Goal: Task Accomplishment & Management: Complete application form

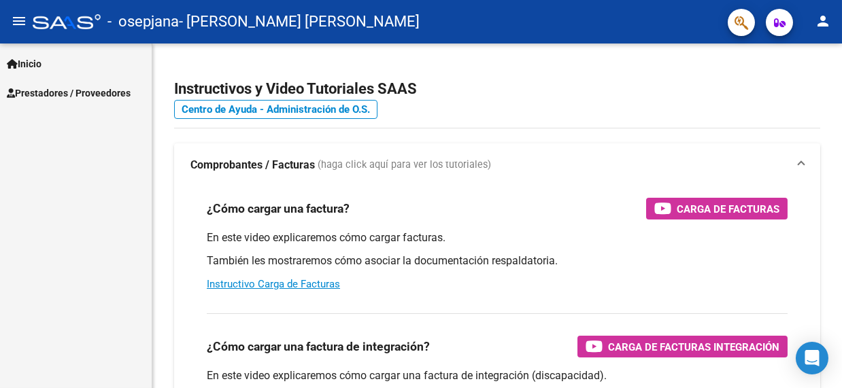
click at [33, 95] on span "Prestadores / Proveedores" at bounding box center [69, 93] width 124 height 15
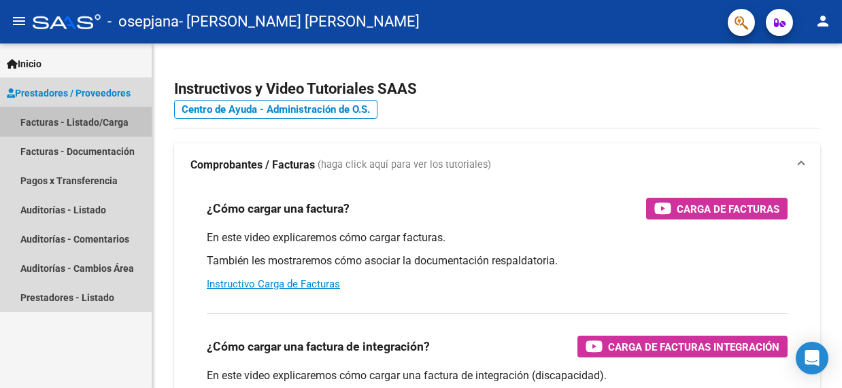
click at [52, 118] on link "Facturas - Listado/Carga" at bounding box center [76, 121] width 152 height 29
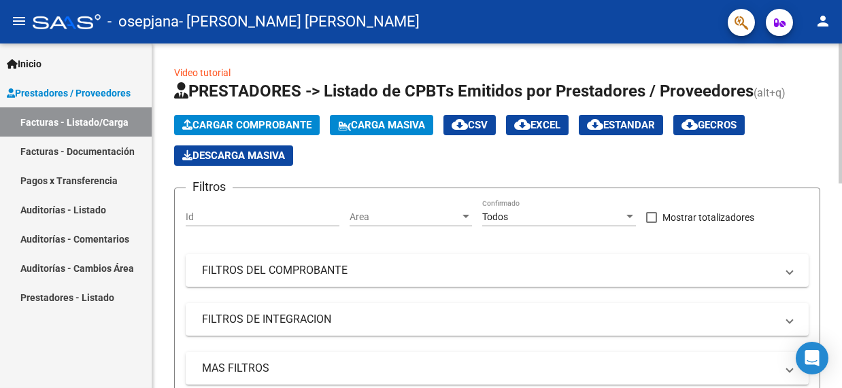
click at [264, 128] on span "Cargar Comprobante" at bounding box center [246, 125] width 129 height 12
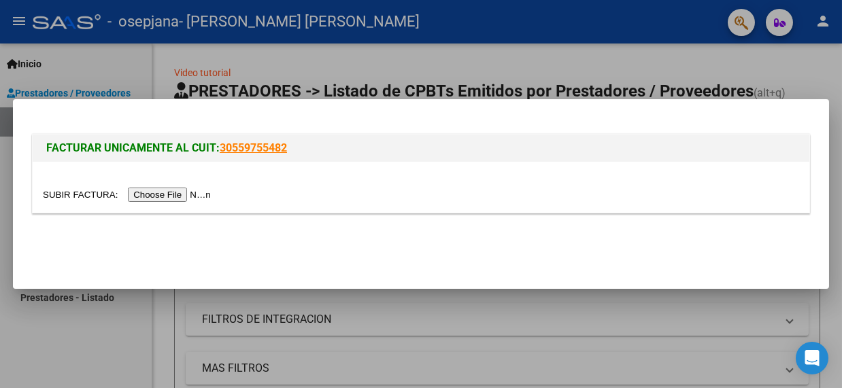
click at [215, 188] on input "file" at bounding box center [129, 195] width 172 height 14
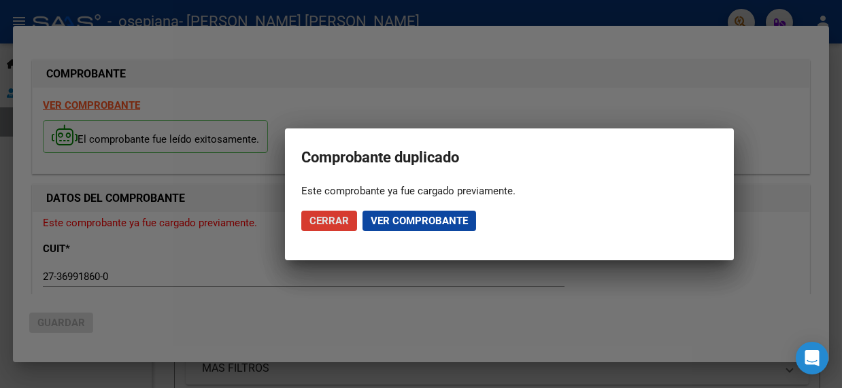
click at [408, 224] on span "Ver comprobante" at bounding box center [419, 221] width 97 height 12
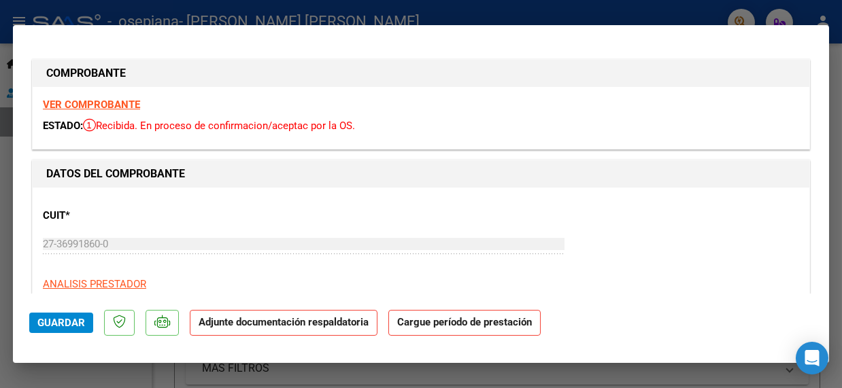
click at [190, 230] on div "CUIT * 27-36991860-0 Ingresar CUIT ANALISIS PRESTADOR [PERSON_NAME] [PERSON_NAM…" at bounding box center [421, 258] width 756 height 120
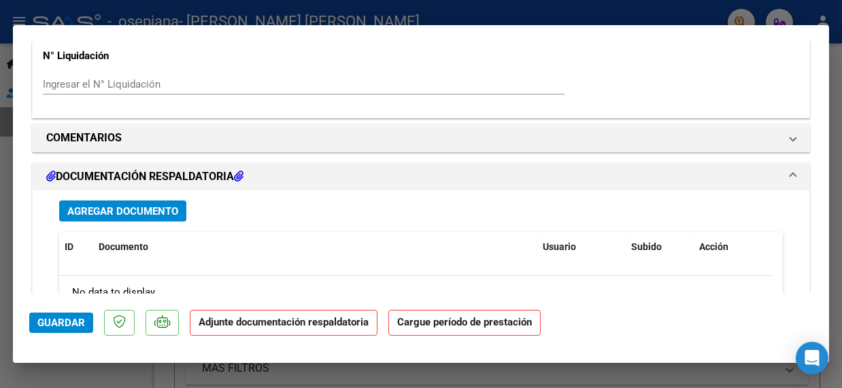
scroll to position [1176, 0]
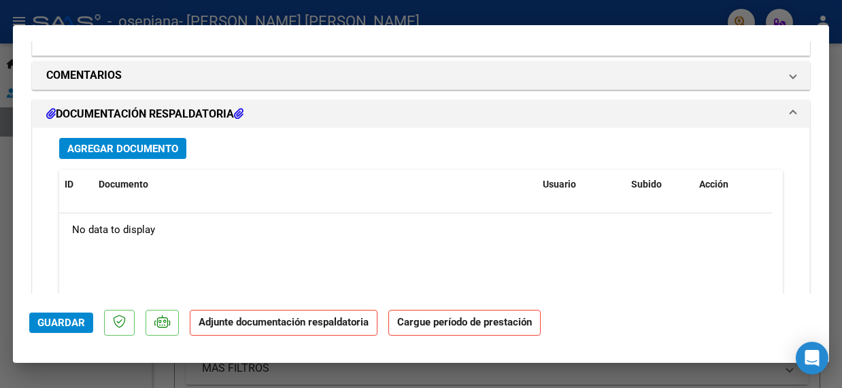
click at [156, 148] on span "Agregar Documento" at bounding box center [122, 149] width 111 height 12
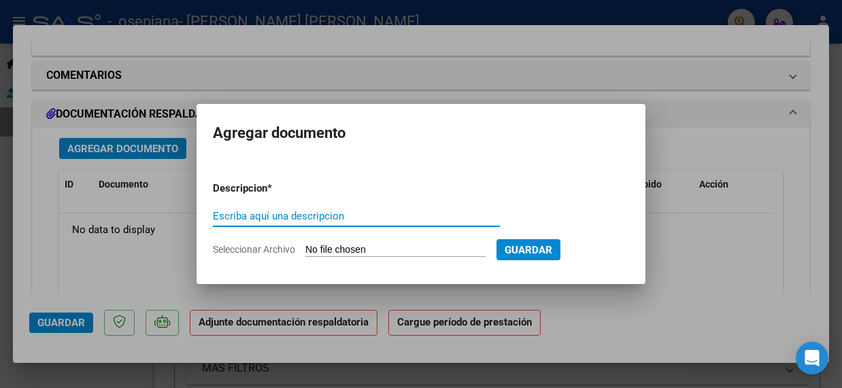
click at [263, 221] on input "Escriba aquí una descripcion" at bounding box center [356, 216] width 287 height 12
type input "asistencia"
click at [420, 247] on input "Seleccionar Archivo" at bounding box center [395, 250] width 180 height 13
type input "C:\fakepath\[PERSON_NAME] sep asistencia 25.pdf"
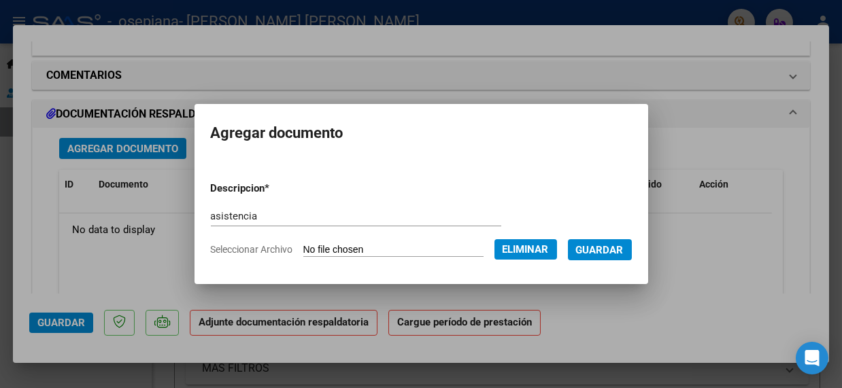
click at [602, 247] on span "Guardar" at bounding box center [600, 250] width 48 height 12
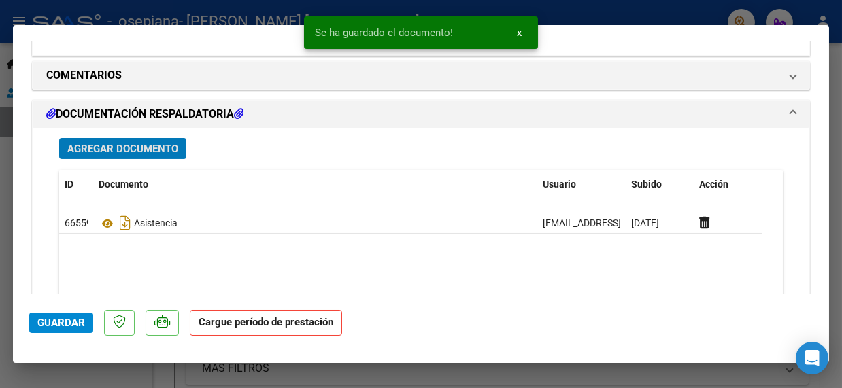
click at [224, 210] on datatable-header "ID Documento Usuario Subido Acción" at bounding box center [415, 192] width 713 height 44
click at [137, 143] on span "Agregar Documento" at bounding box center [122, 149] width 111 height 12
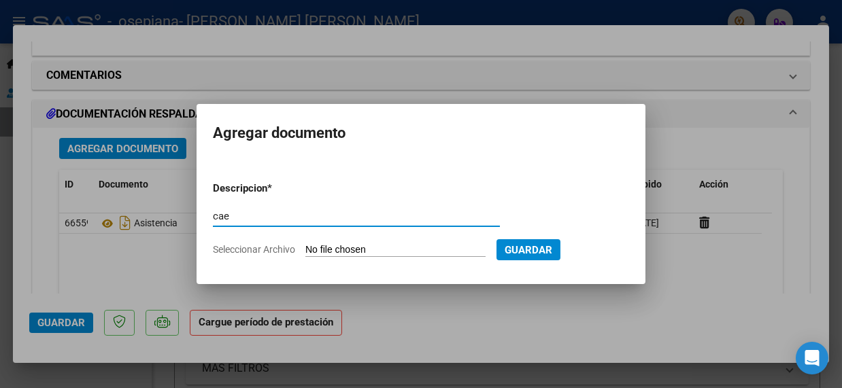
type input "cae"
click at [340, 254] on input "Seleccionar Archivo" at bounding box center [395, 250] width 180 height 13
type input "C:\fakepath\[PERSON_NAME] sep Constatación de Comprobantes _ AFIP.pdf"
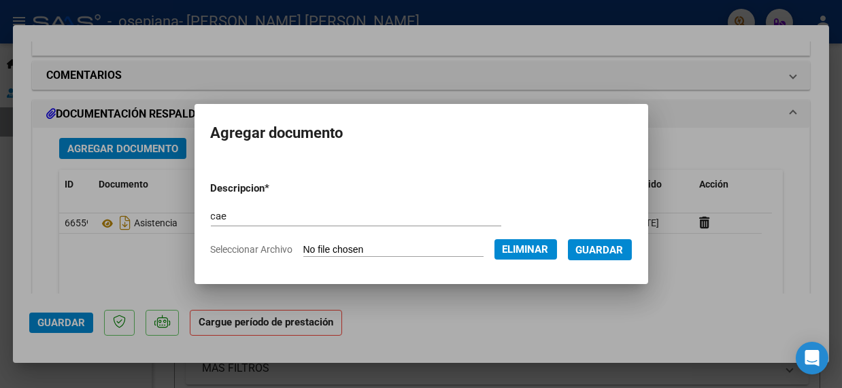
click at [607, 254] on span "Guardar" at bounding box center [600, 250] width 48 height 12
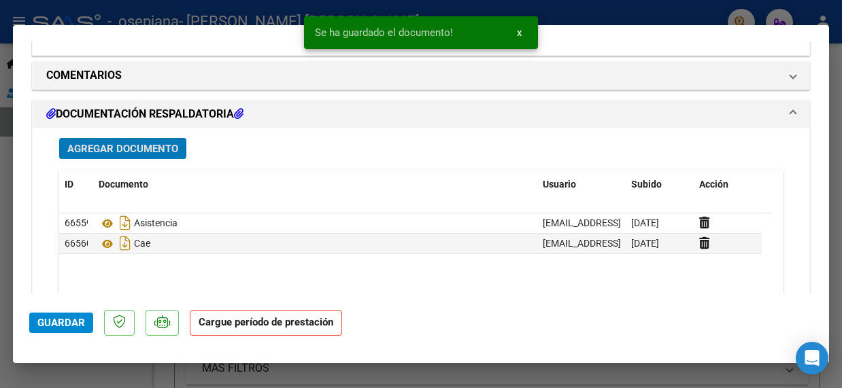
click at [142, 143] on span "Agregar Documento" at bounding box center [122, 149] width 111 height 12
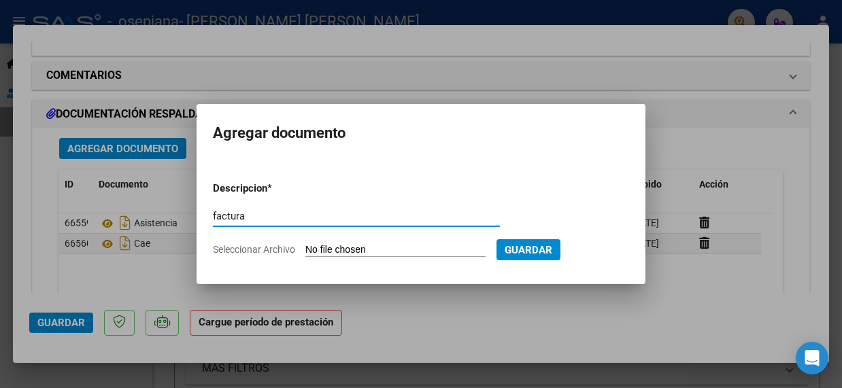
type input "factura"
click at [405, 248] on input "Seleccionar Archivo" at bounding box center [395, 250] width 180 height 13
type input "C:\fakepath\27369918600_011_00003_00001025.pdf"
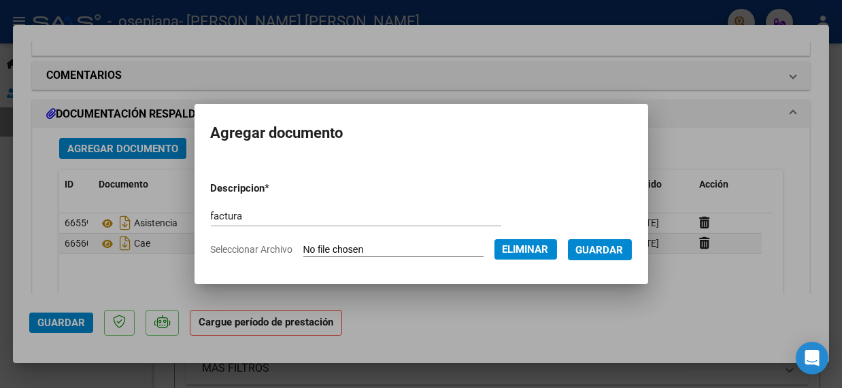
click at [616, 246] on span "Guardar" at bounding box center [600, 250] width 48 height 12
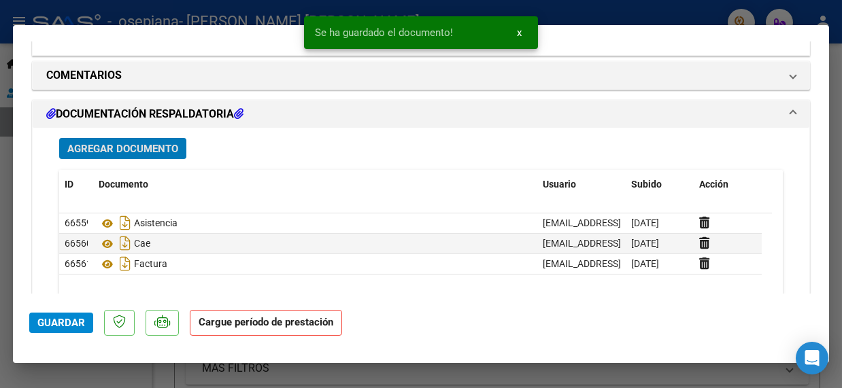
click at [65, 319] on span "Guardar" at bounding box center [61, 323] width 48 height 12
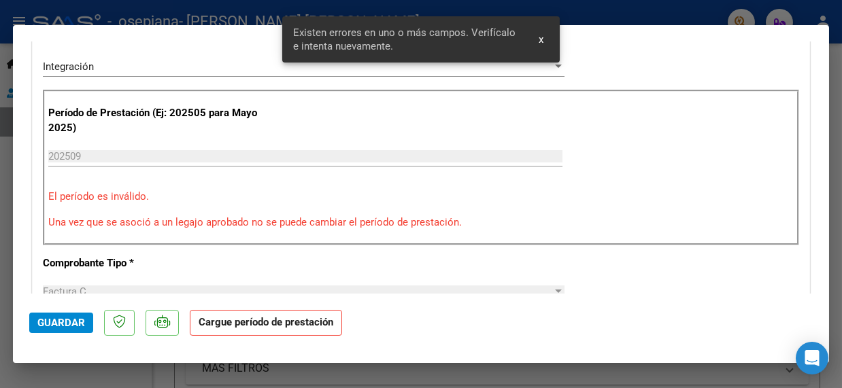
scroll to position [281, 0]
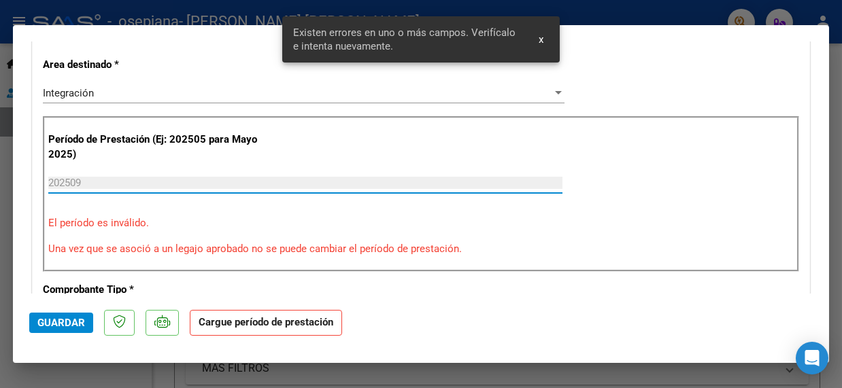
click at [140, 185] on input "202509" at bounding box center [305, 183] width 514 height 12
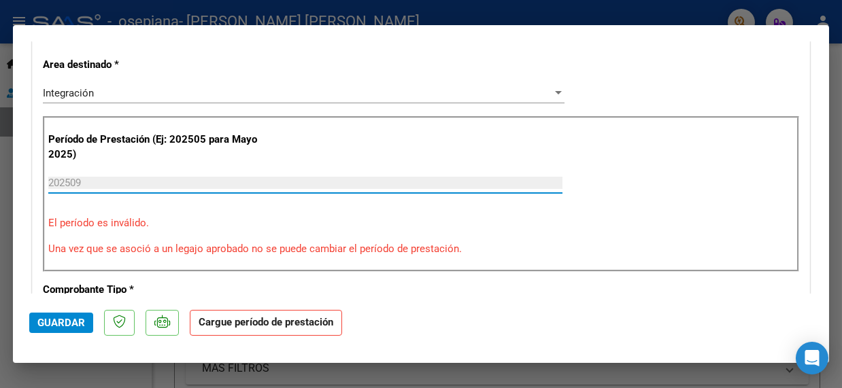
click at [140, 185] on input "202509" at bounding box center [305, 183] width 514 height 12
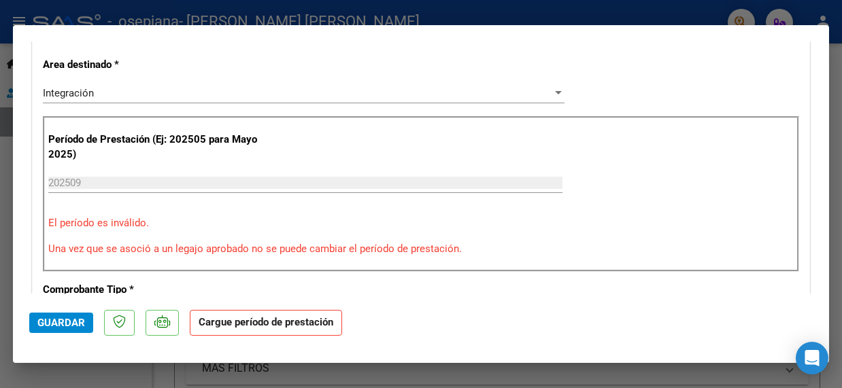
click at [438, 149] on div "Período de Prestación (Ej: 202505 para Mayo 2025) 202509 Ingrese el Período de …" at bounding box center [421, 194] width 756 height 156
click at [194, 218] on p "El período es inválido." at bounding box center [420, 224] width 745 height 16
click at [51, 328] on button "Guardar" at bounding box center [61, 323] width 64 height 20
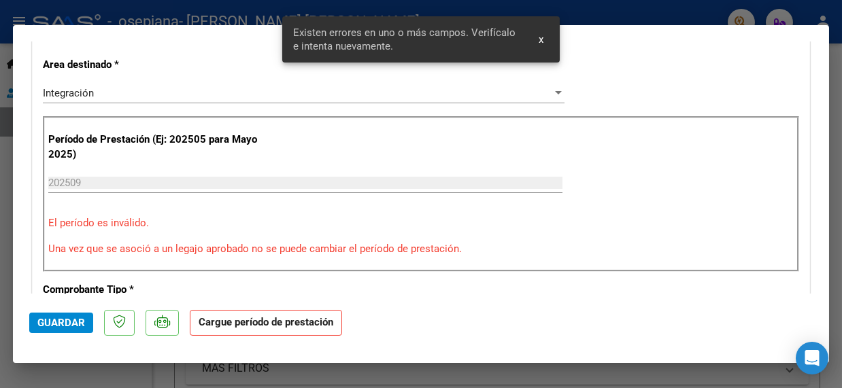
click at [537, 41] on button "x" at bounding box center [541, 39] width 27 height 24
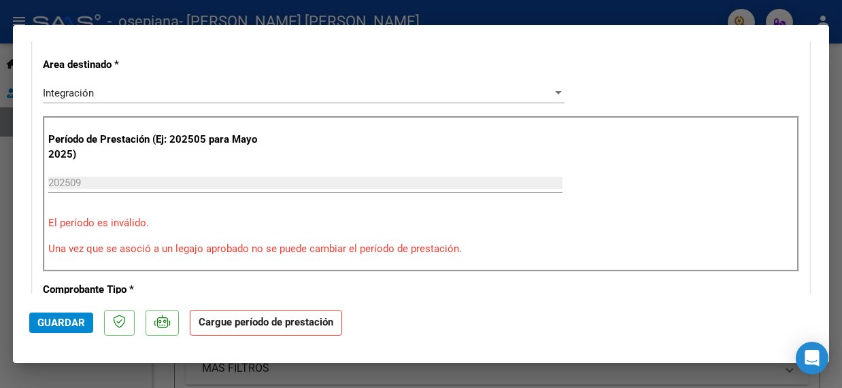
click at [375, 100] on div "Integración Seleccionar Area" at bounding box center [303, 93] width 521 height 20
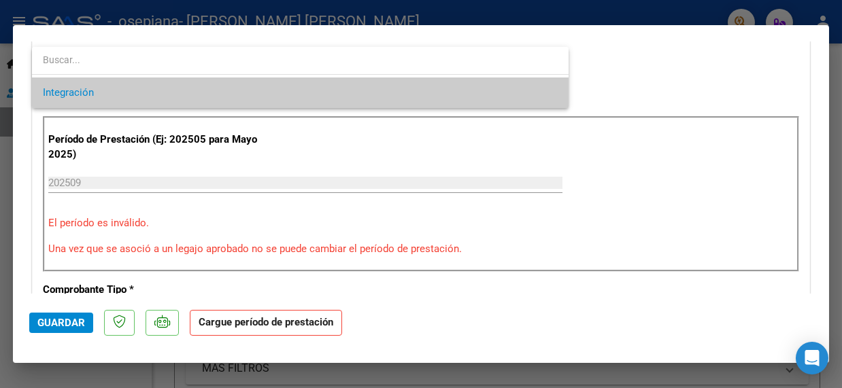
click at [372, 155] on div at bounding box center [421, 194] width 842 height 388
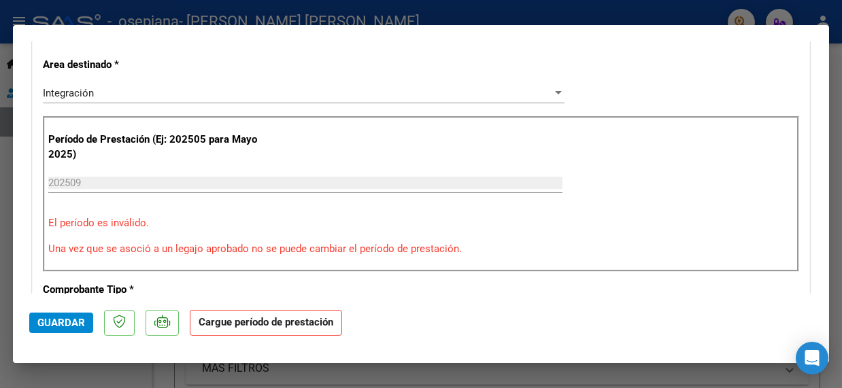
scroll to position [0, 0]
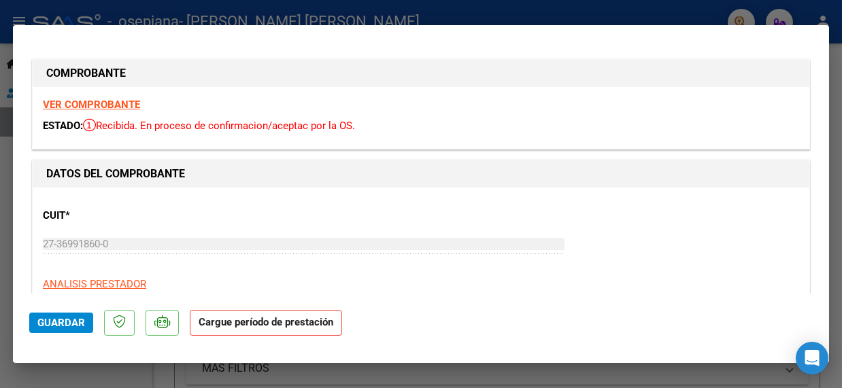
click at [61, 329] on button "Guardar" at bounding box center [61, 323] width 64 height 20
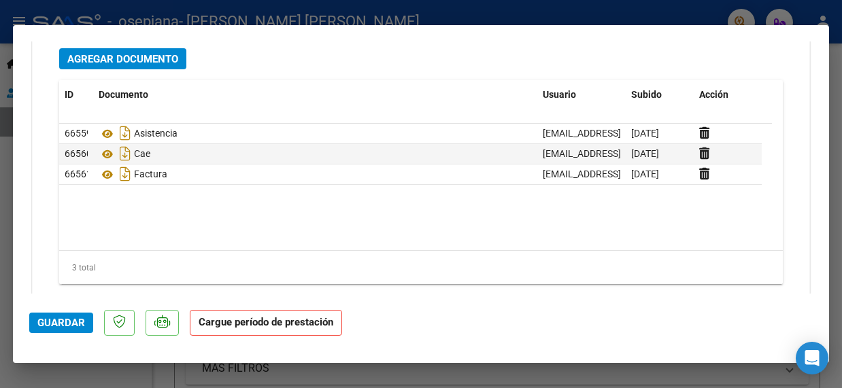
scroll to position [1297, 0]
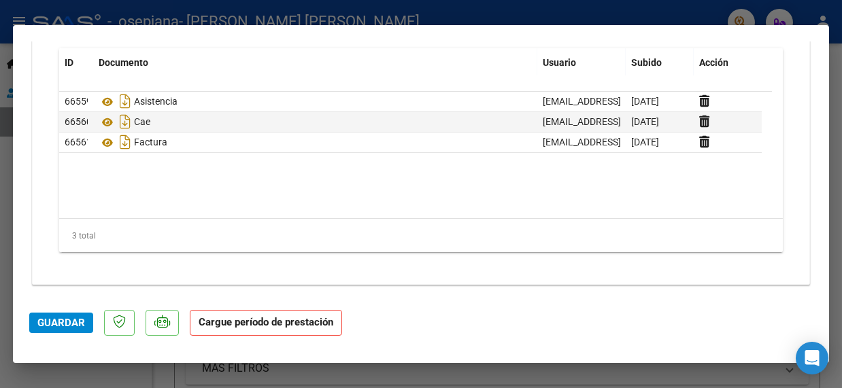
type input "$ 0,00"
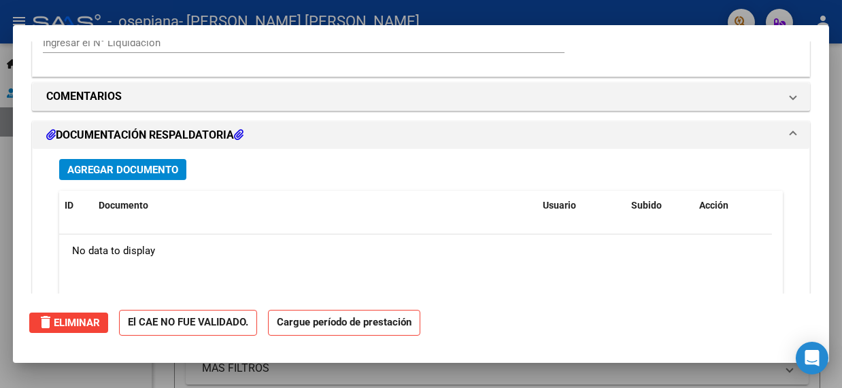
scroll to position [1440, 0]
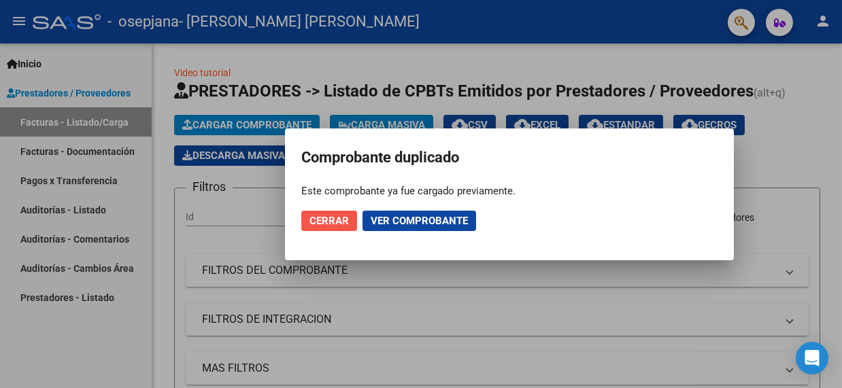
click at [326, 224] on span "Cerrar" at bounding box center [328, 221] width 39 height 12
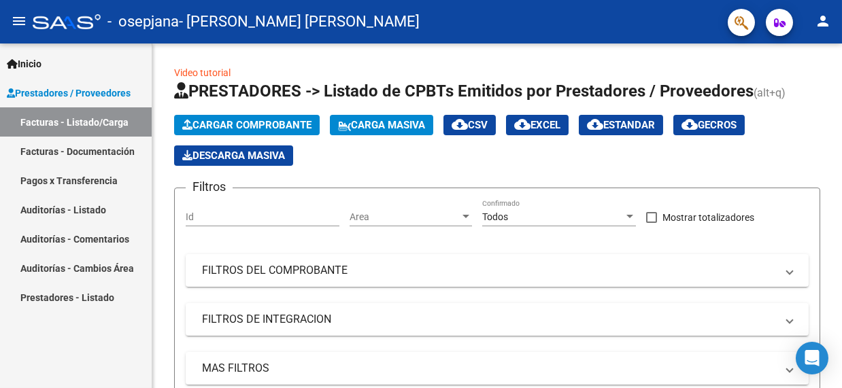
click at [45, 118] on link "Facturas - Listado/Carga" at bounding box center [76, 121] width 152 height 29
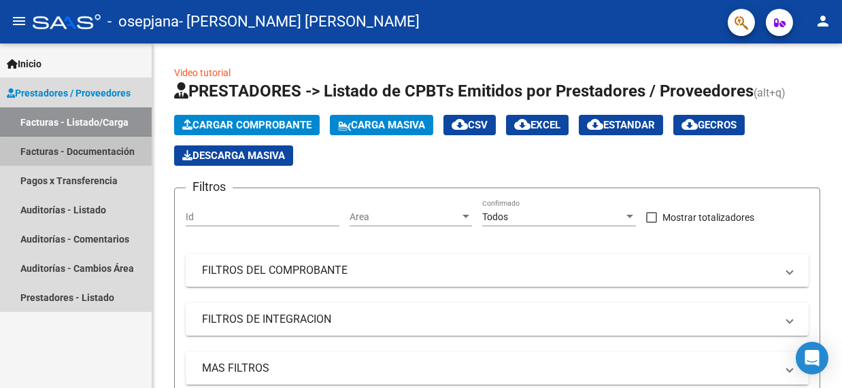
click at [103, 160] on link "Facturas - Documentación" at bounding box center [76, 151] width 152 height 29
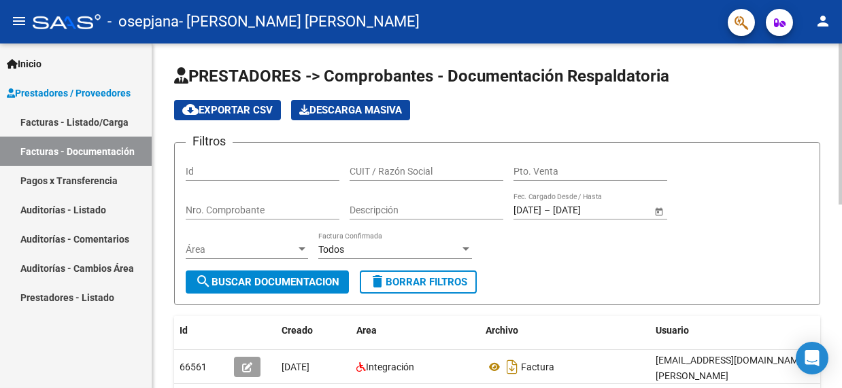
click at [831, 12] on div "menu - osepjana - [PERSON_NAME] [PERSON_NAME] person Inicio Instructivos Contac…" at bounding box center [421, 194] width 842 height 388
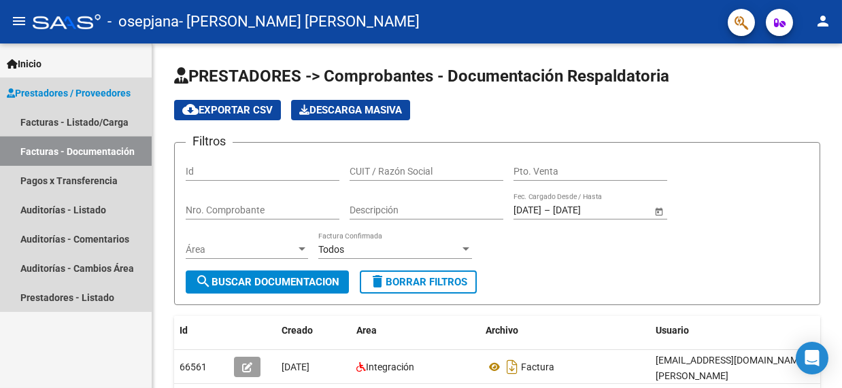
click at [43, 146] on link "Facturas - Documentación" at bounding box center [76, 151] width 152 height 29
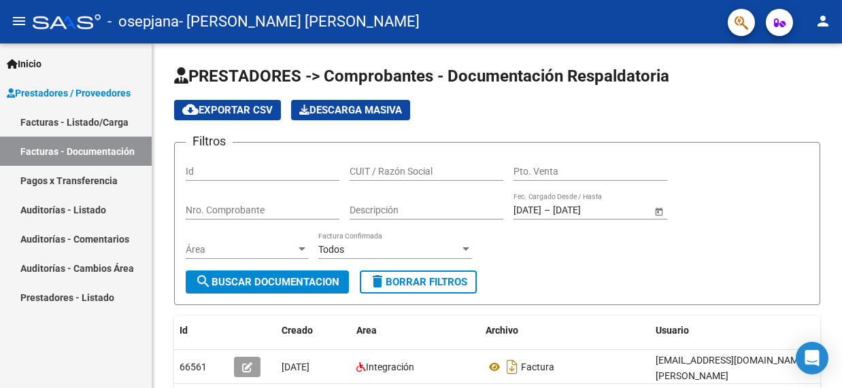
click at [43, 146] on link "Facturas - Documentación" at bounding box center [76, 151] width 152 height 29
